Goal: Information Seeking & Learning: Find specific fact

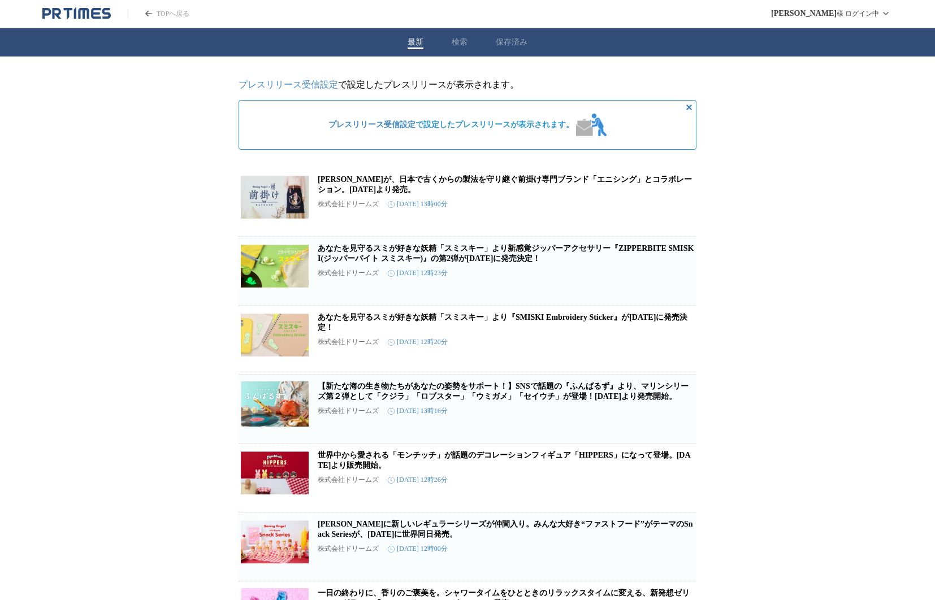
click at [456, 46] on button "検索" at bounding box center [460, 42] width 16 height 10
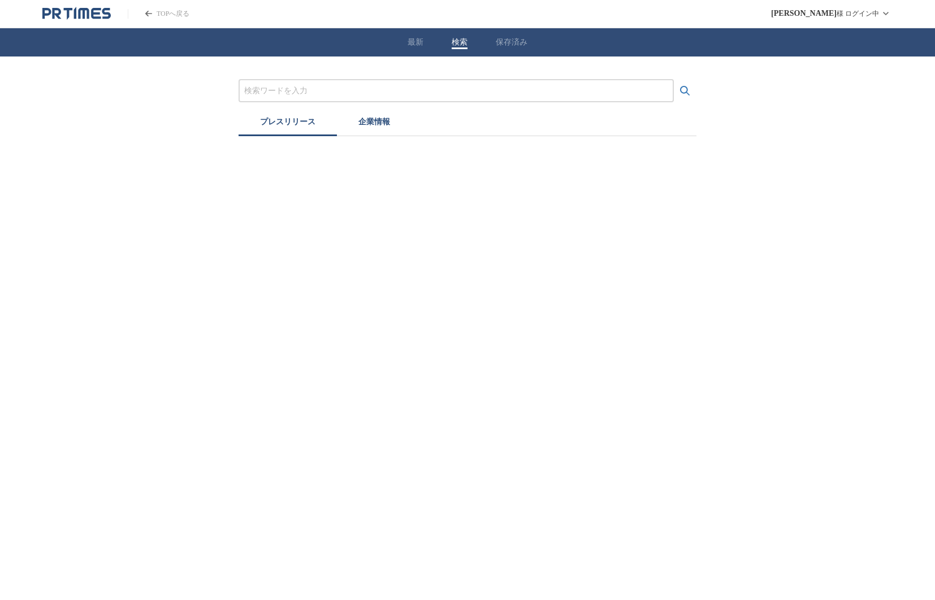
click at [423, 86] on input "プレスリリースおよび企業を検索する" at bounding box center [456, 91] width 424 height 12
click at [674, 80] on button "検索する" at bounding box center [685, 91] width 23 height 23
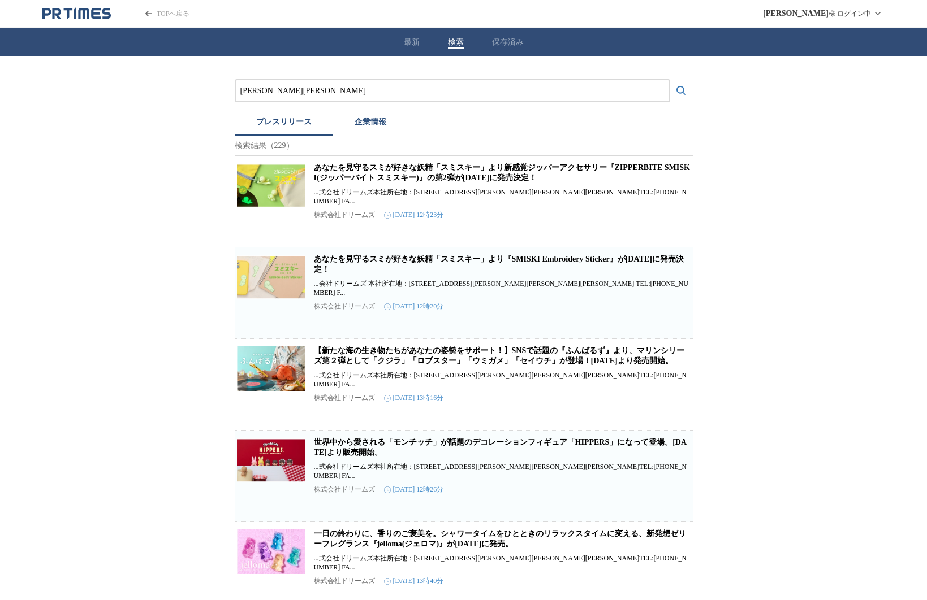
click at [377, 98] on div "[PERSON_NAME][PERSON_NAME]" at bounding box center [452, 90] width 435 height 23
click at [375, 94] on input "[PERSON_NAME][PERSON_NAME]" at bounding box center [452, 91] width 424 height 12
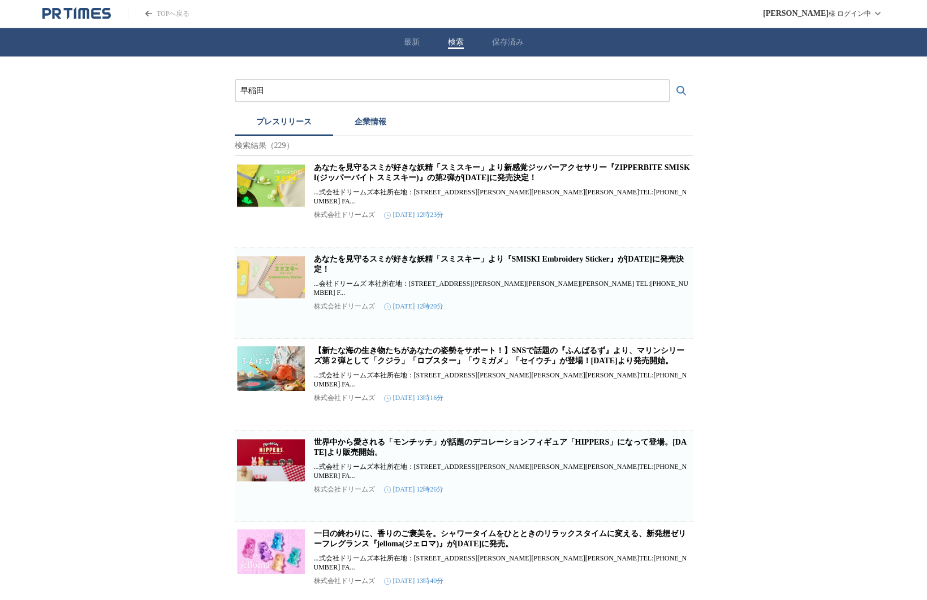
type input "早稲田"
click at [670, 80] on button "検索する" at bounding box center [681, 91] width 23 height 23
